Goal: Task Accomplishment & Management: Use online tool/utility

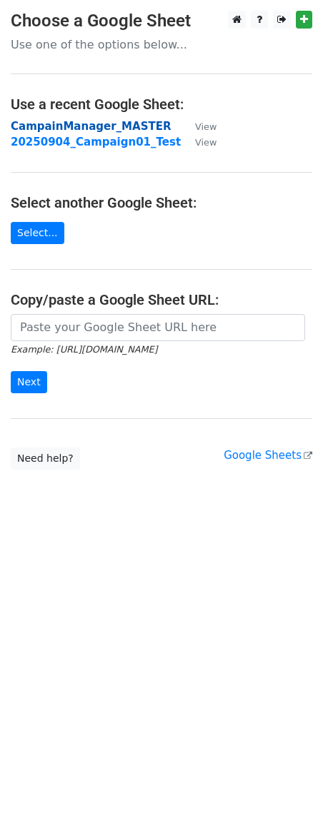
click at [108, 126] on strong "CampainManager_MASTER" at bounding box center [91, 126] width 160 height 13
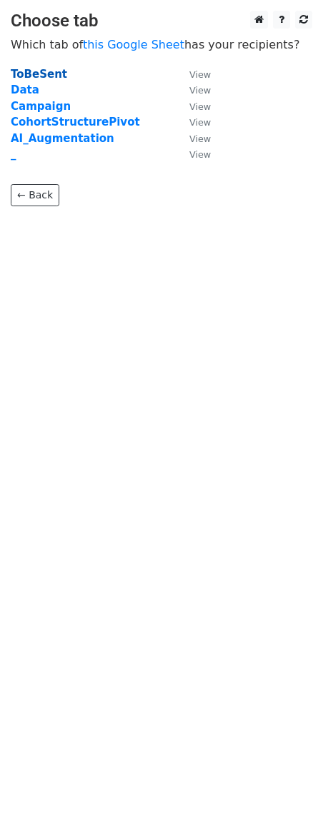
click at [44, 76] on strong "ToBeSent" at bounding box center [39, 74] width 56 height 13
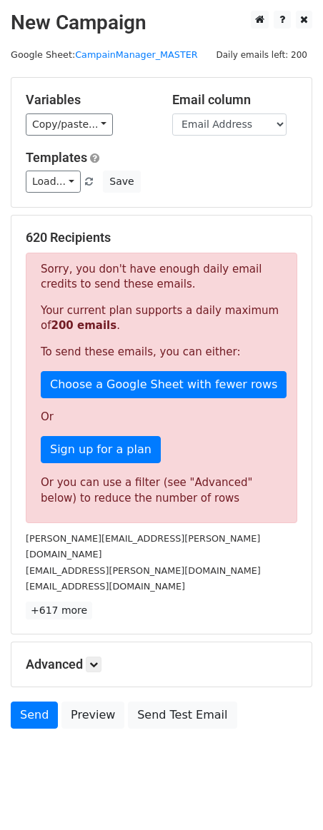
scroll to position [4, 0]
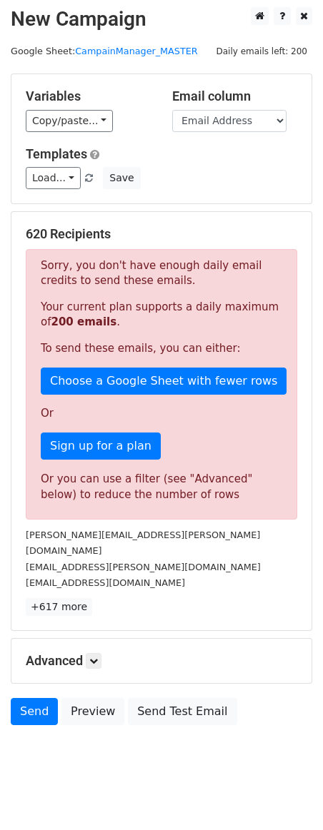
click at [105, 653] on h5 "Advanced" at bounding box center [161, 661] width 271 height 16
click at [97, 657] on icon at bounding box center [93, 661] width 9 height 9
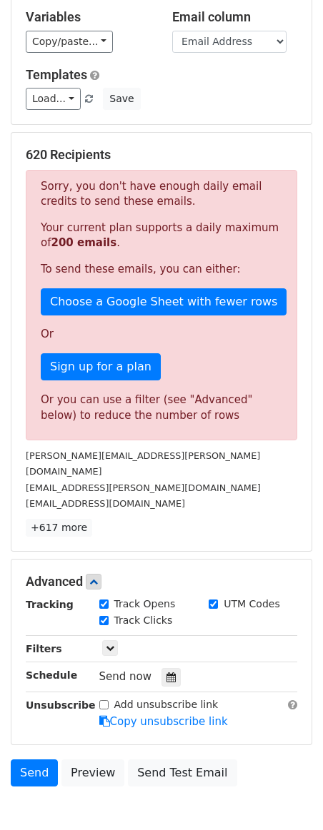
scroll to position [0, 0]
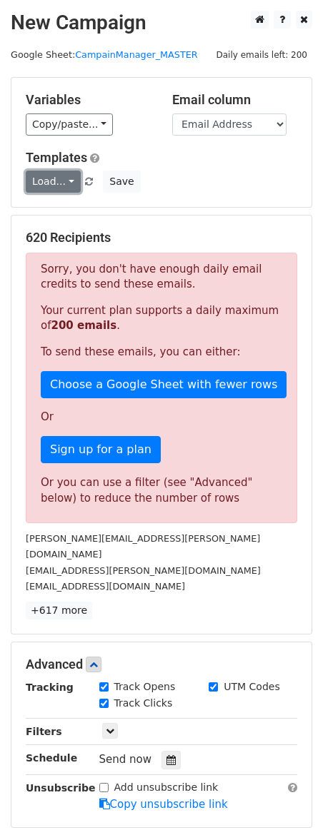
click at [65, 178] on link "Load..." at bounding box center [53, 182] width 55 height 22
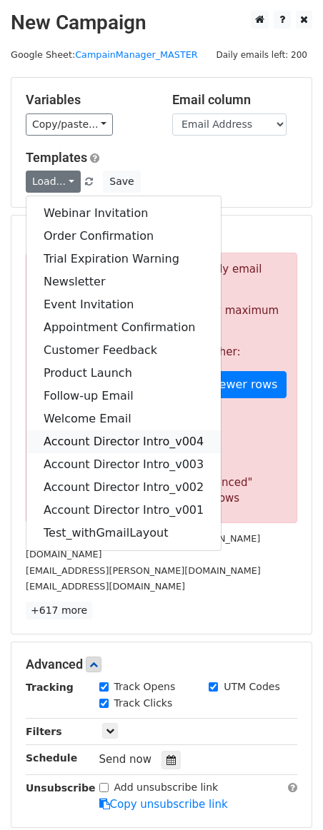
click at [106, 437] on link "Account Director Intro_v004" at bounding box center [123, 441] width 194 height 23
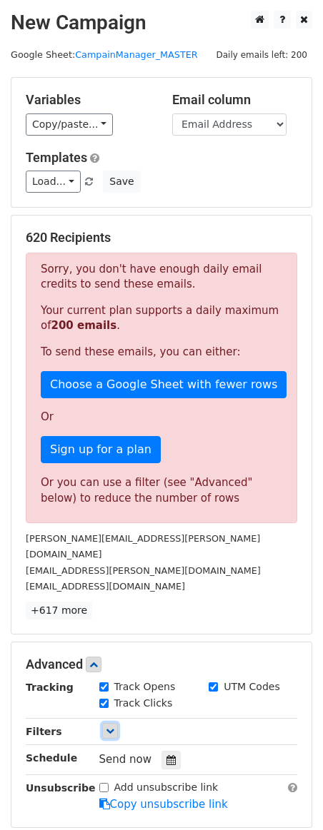
click at [112, 727] on icon at bounding box center [110, 731] width 9 height 9
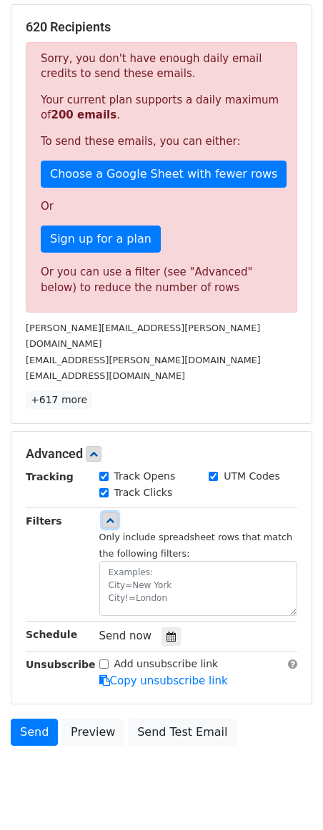
scroll to position [212, 0]
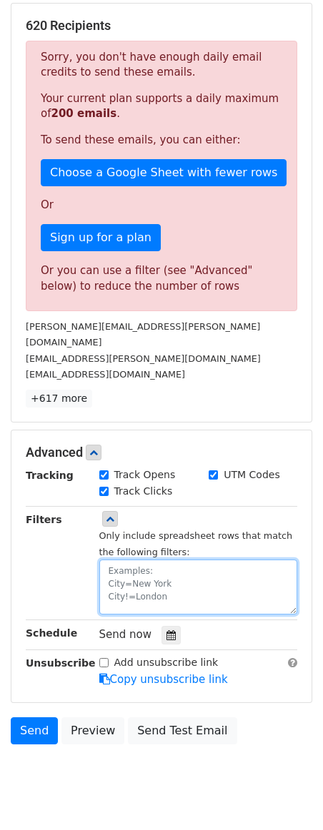
click at [161, 560] on textarea at bounding box center [198, 587] width 198 height 55
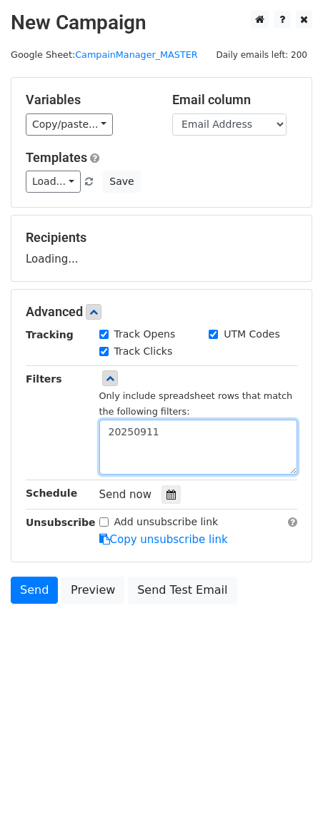
scroll to position [0, 0]
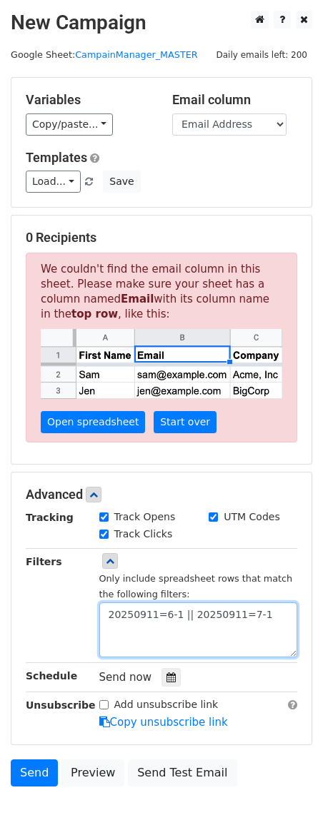
drag, startPoint x: 266, startPoint y: 615, endPoint x: 84, endPoint y: 605, distance: 182.3
click at [84, 605] on div "Filters Only include spreadsheet rows that match the following filters: 2025091…" at bounding box center [161, 606] width 293 height 104
click at [180, 617] on textarea "20250911=6-1 || 20250911=7-1" at bounding box center [198, 630] width 198 height 55
drag, startPoint x: 181, startPoint y: 613, endPoint x: 195, endPoint y: 616, distance: 14.7
click at [195, 616] on textarea "20250911=6-1 OR 20250911=7-1" at bounding box center [198, 630] width 198 height 55
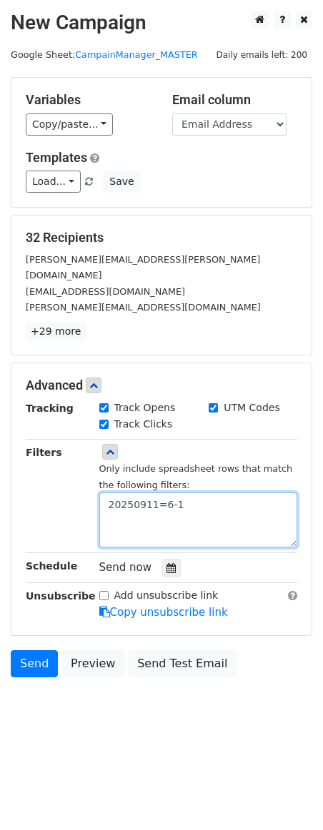
click at [194, 493] on textarea "20250911=6-1" at bounding box center [198, 520] width 198 height 55
click at [188, 493] on textarea "20250911=6-1" at bounding box center [198, 520] width 198 height 55
type textarea "20250911=6-1"
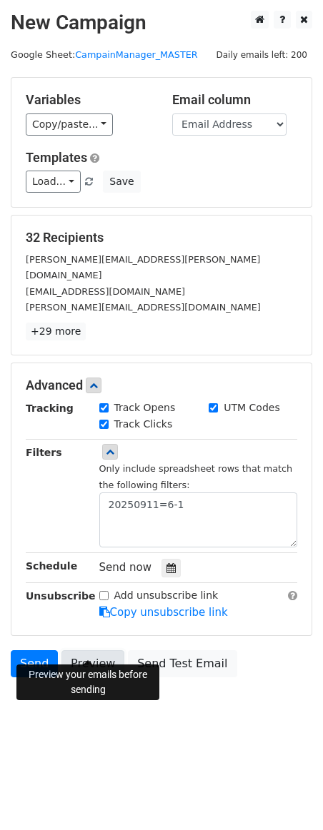
click at [89, 653] on link "Preview" at bounding box center [92, 663] width 63 height 27
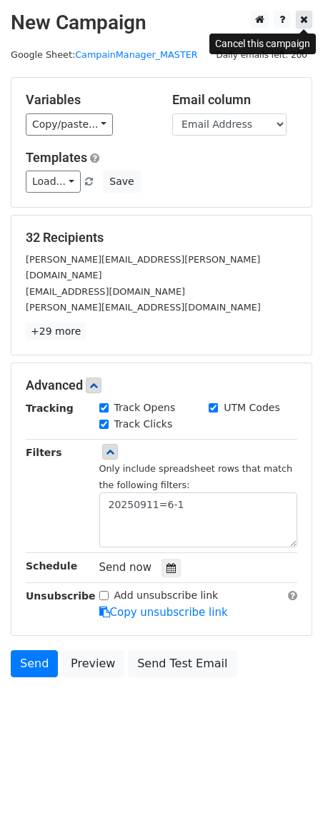
click at [304, 22] on icon at bounding box center [304, 19] width 8 height 10
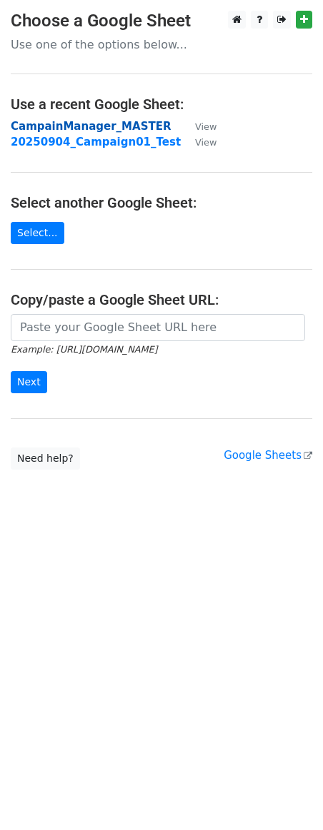
click at [99, 127] on strong "CampainManager_MASTER" at bounding box center [91, 126] width 160 height 13
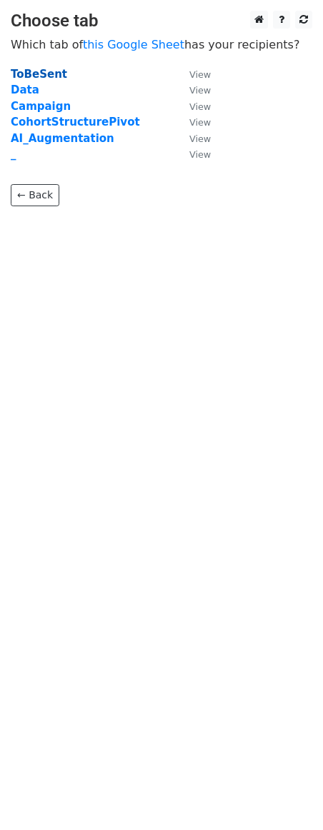
click at [35, 75] on strong "ToBeSent" at bounding box center [39, 74] width 56 height 13
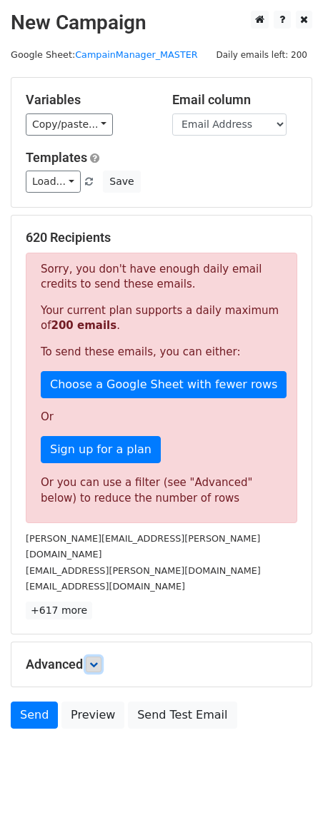
click at [95, 660] on icon at bounding box center [93, 664] width 9 height 9
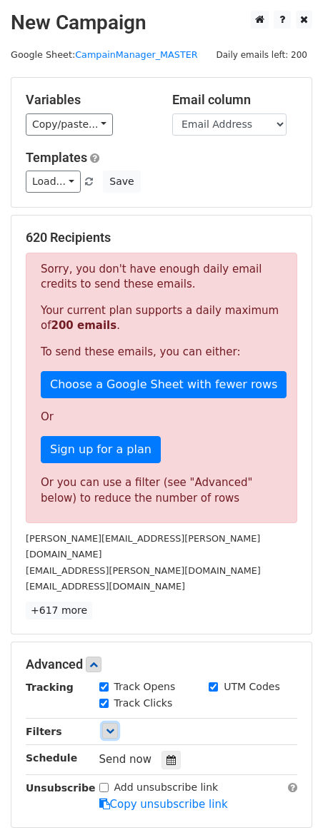
click at [112, 727] on icon at bounding box center [110, 731] width 9 height 9
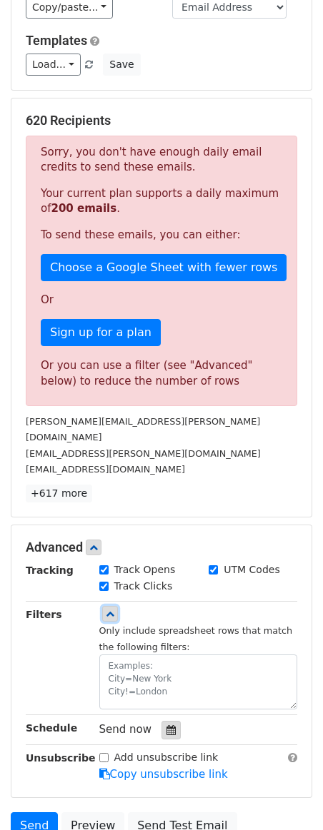
scroll to position [140, 0]
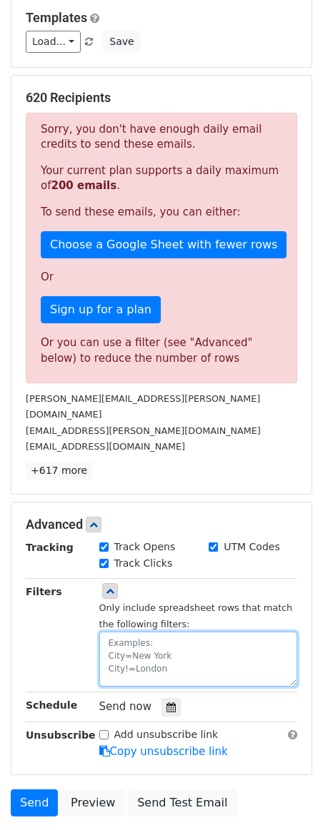
click at [169, 638] on textarea at bounding box center [198, 659] width 198 height 55
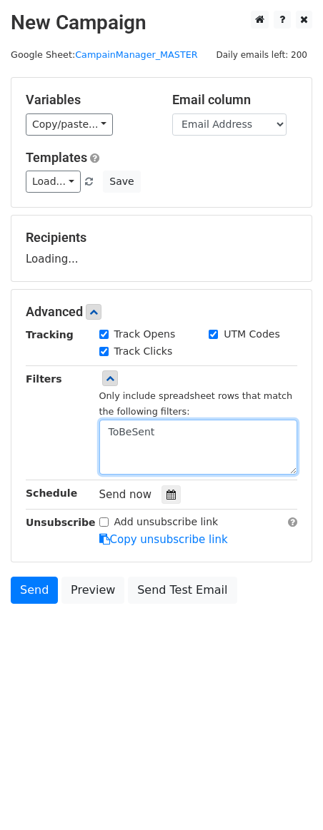
scroll to position [0, 0]
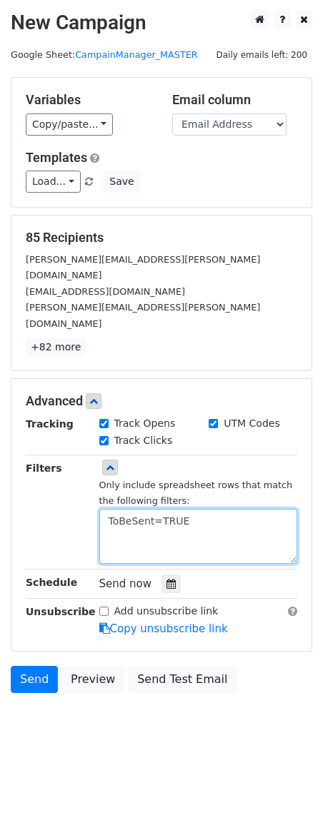
type textarea "ToBeSent=TRUE"
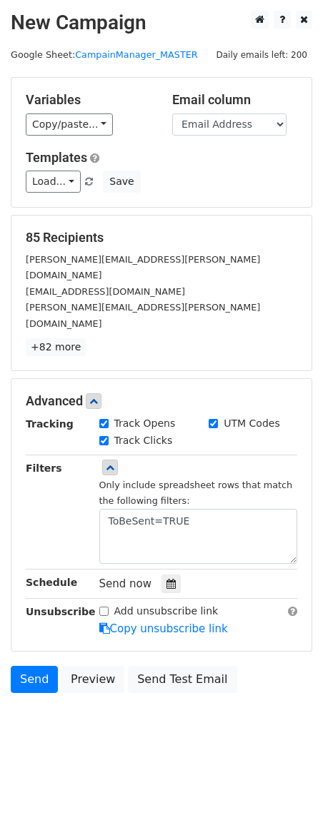
click at [69, 473] on div "Filters" at bounding box center [52, 512] width 74 height 104
click at [124, 722] on body "New Campaign Daily emails left: 200 Google Sheet: CampainManager_MASTER Variabl…" at bounding box center [161, 384] width 323 height 747
click at [39, 666] on link "Send" at bounding box center [34, 679] width 47 height 27
